Goal: Check status: Check status

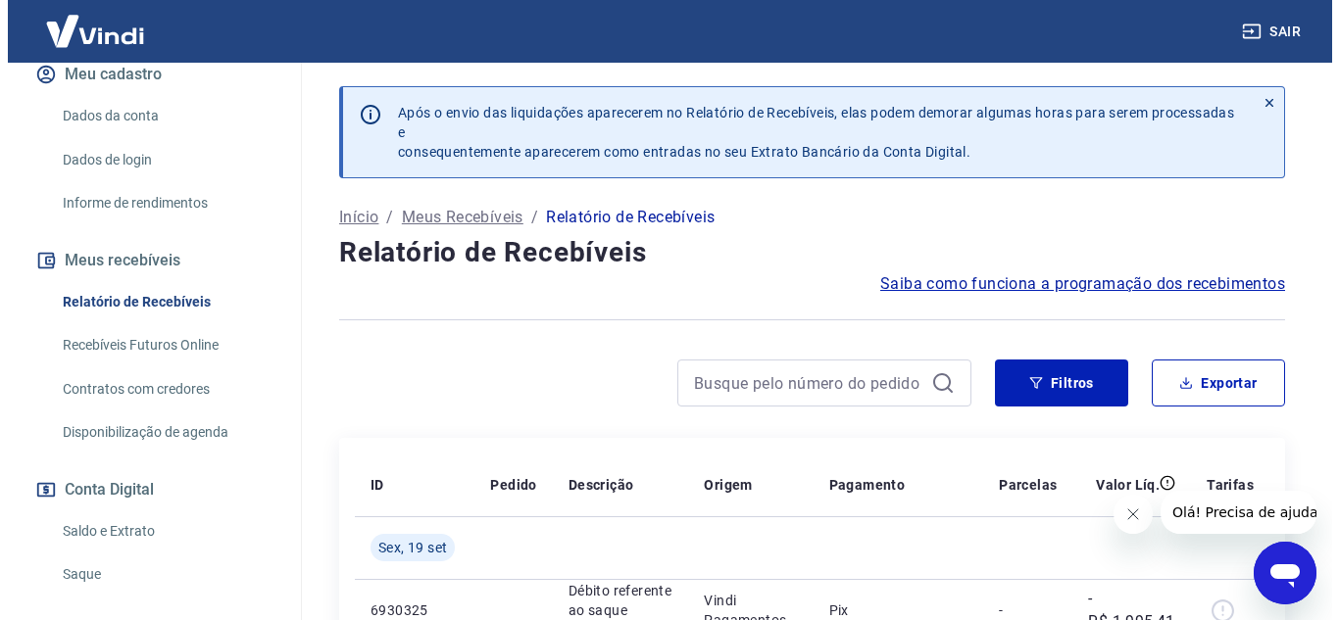
scroll to position [294, 0]
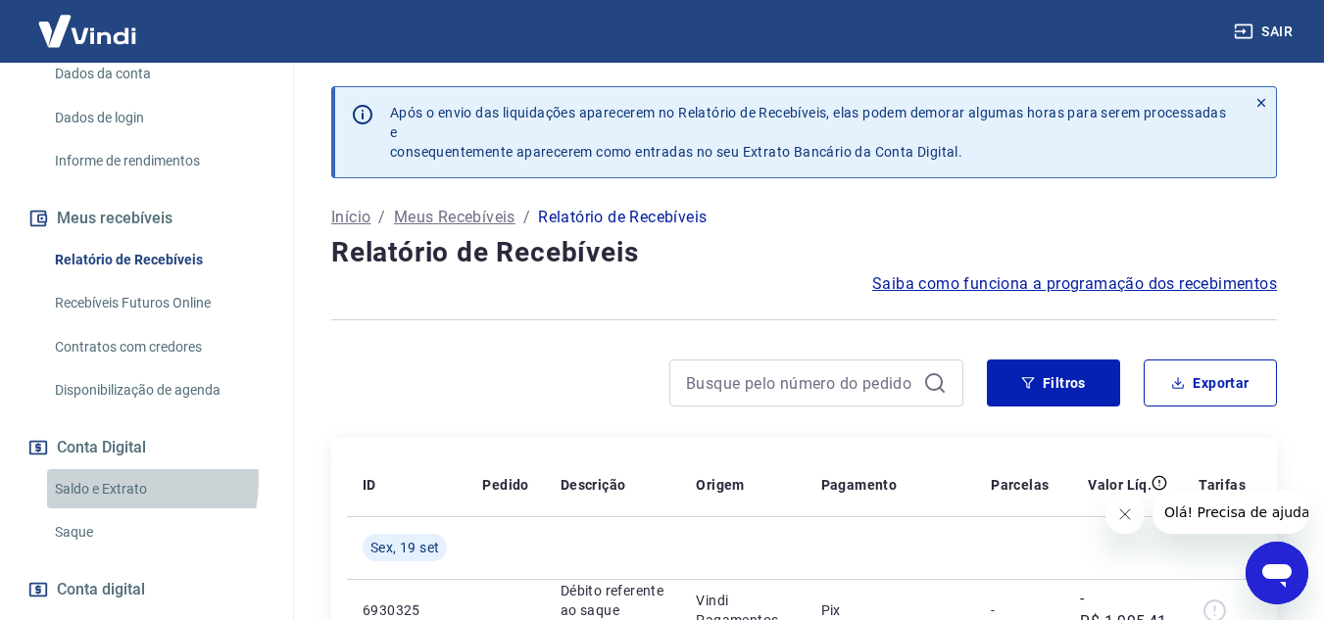
click at [106, 501] on link "Saldo e Extrato" at bounding box center [158, 489] width 222 height 40
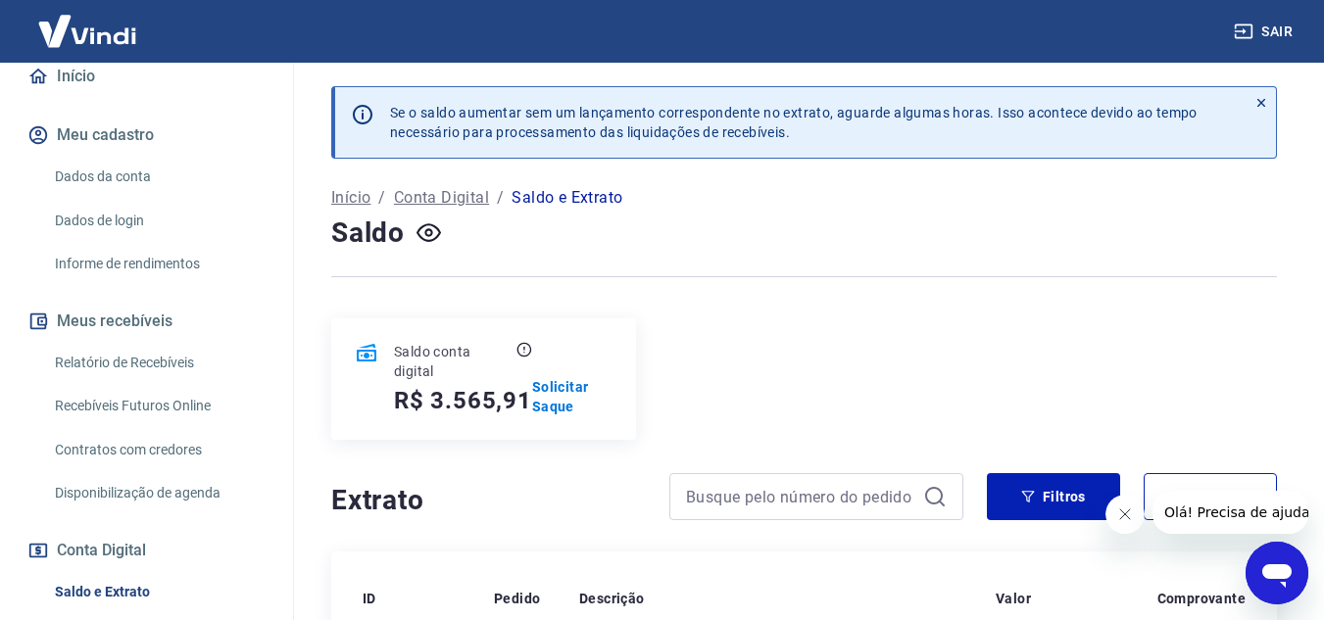
scroll to position [423, 0]
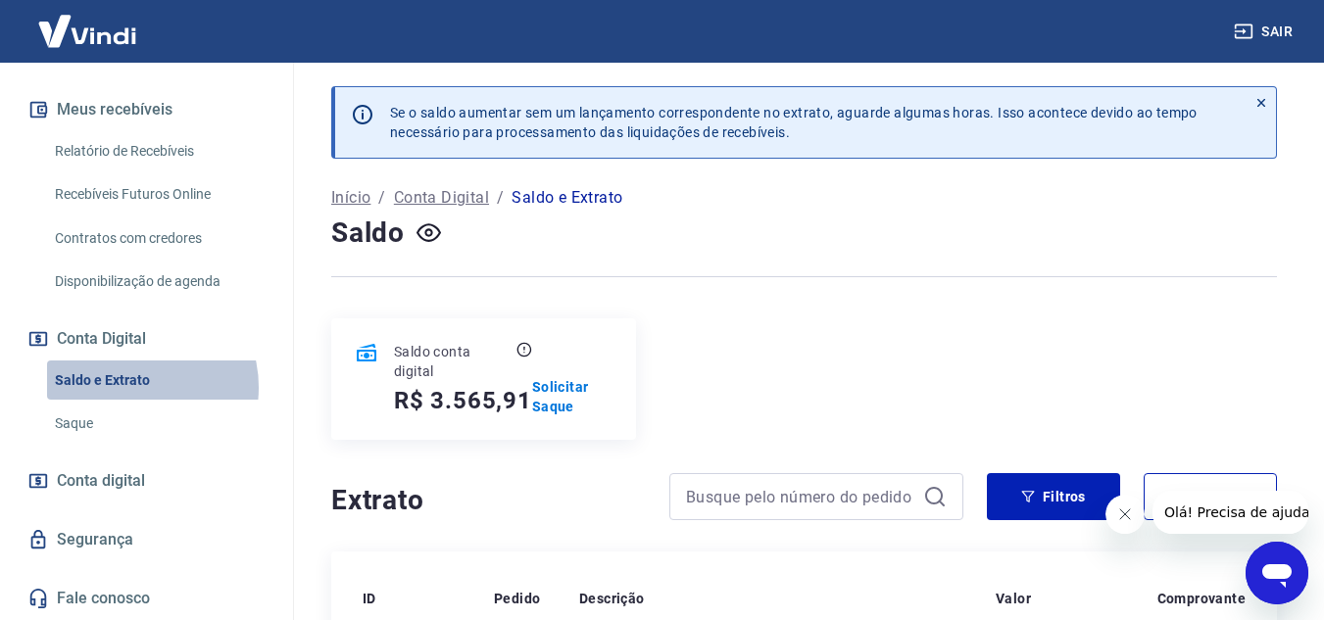
click at [134, 387] on link "Saldo e Extrato" at bounding box center [158, 381] width 222 height 40
